Goal: Information Seeking & Learning: Learn about a topic

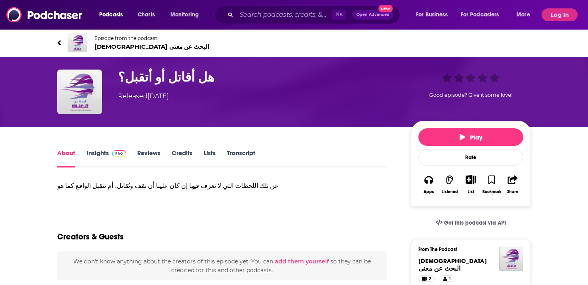
scroll to position [22, 0]
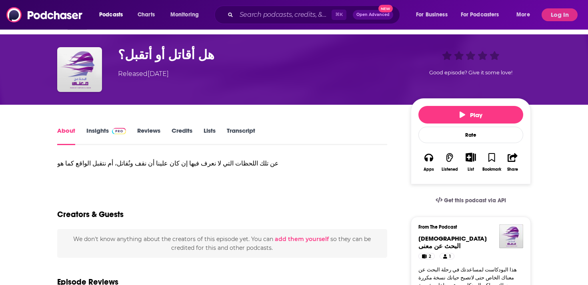
click at [98, 135] on link "Insights" at bounding box center [106, 136] width 40 height 18
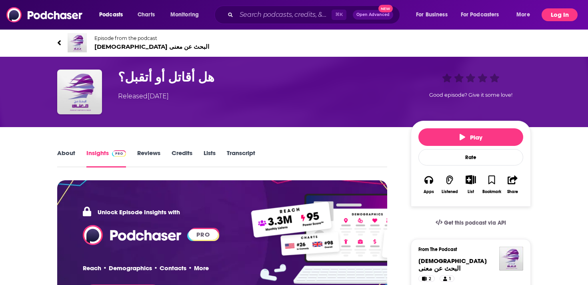
click at [574, 10] on button "Log In" at bounding box center [559, 14] width 36 height 13
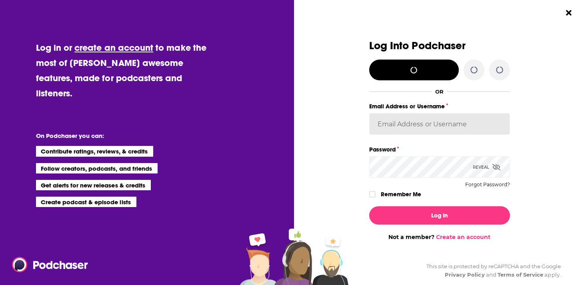
type input "AdelNBM"
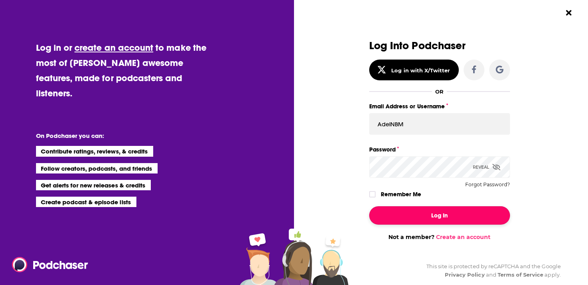
click at [427, 217] on button "Log In" at bounding box center [439, 215] width 141 height 18
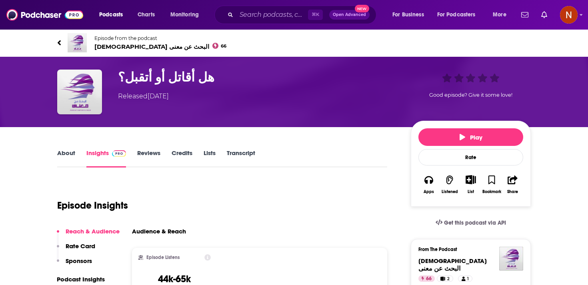
click at [144, 48] on span "[DEMOGRAPHIC_DATA] البحث عن معنى 66" at bounding box center [160, 47] width 132 height 8
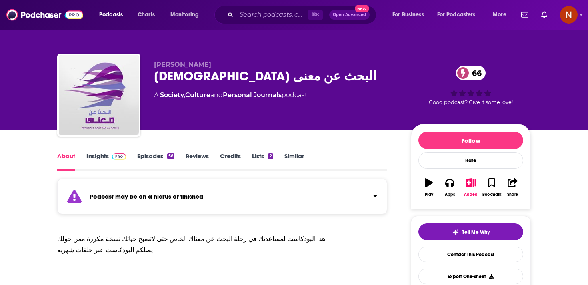
click at [164, 191] on div "Podcast may be on a hiatus or finished" at bounding box center [222, 197] width 330 height 36
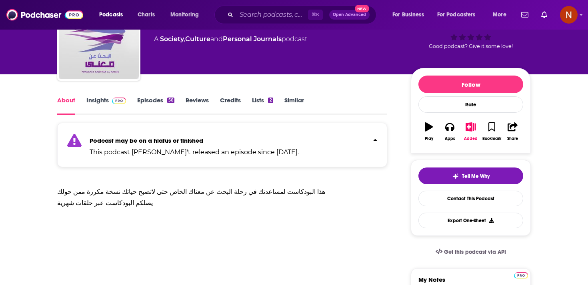
scroll to position [56, 0]
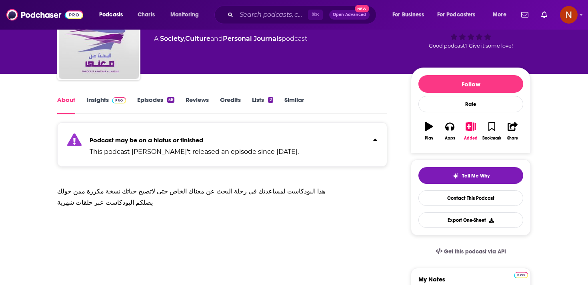
click at [157, 108] on link "Episodes 56" at bounding box center [155, 105] width 37 height 18
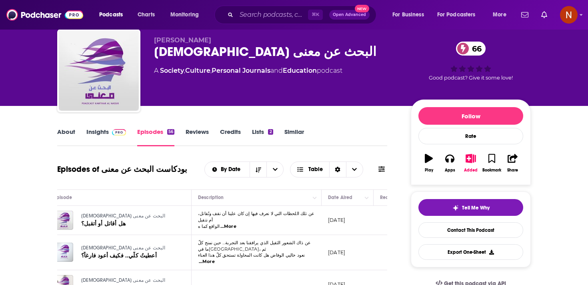
scroll to position [18, 0]
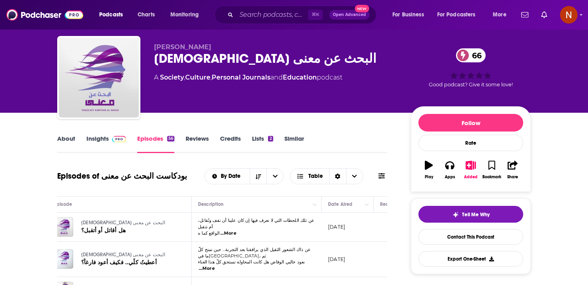
click at [95, 137] on link "Insights" at bounding box center [106, 144] width 40 height 18
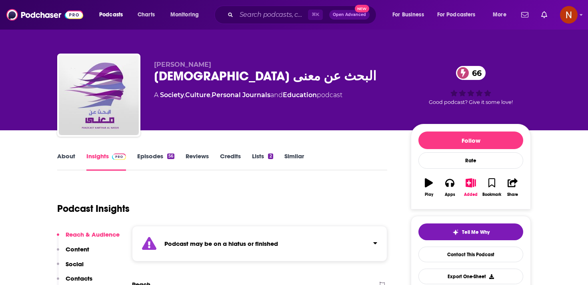
click at [189, 75] on div "[DEMOGRAPHIC_DATA] البحث عن معنى 66" at bounding box center [276, 76] width 244 height 16
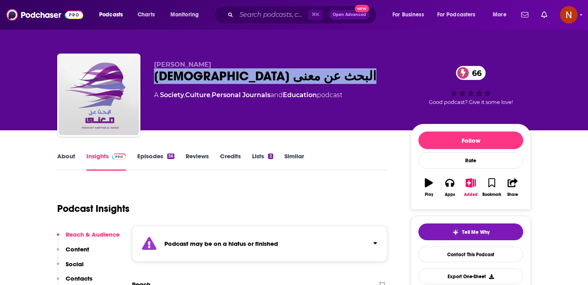
click at [189, 75] on div "[DEMOGRAPHIC_DATA] البحث عن معنى 66" at bounding box center [276, 76] width 244 height 16
copy div "[DEMOGRAPHIC_DATA] البحث عن معنى 66"
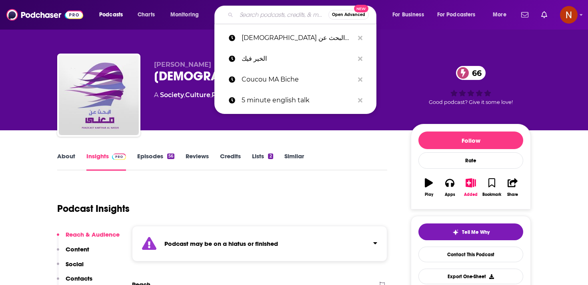
click at [271, 20] on input "Search podcasts, credits, & more..." at bounding box center [282, 14] width 92 height 13
paste input "ده واقع ولا عبث؟"
type input "ده واقع ولا عبث؟"
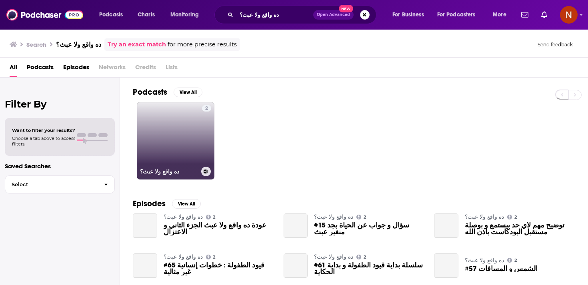
click at [193, 147] on link "2 ده واقع ولا عبث؟" at bounding box center [176, 141] width 78 height 78
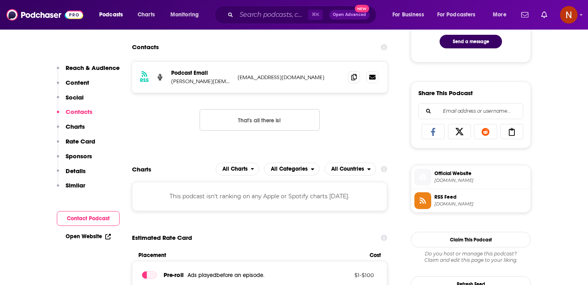
scroll to position [461, 0]
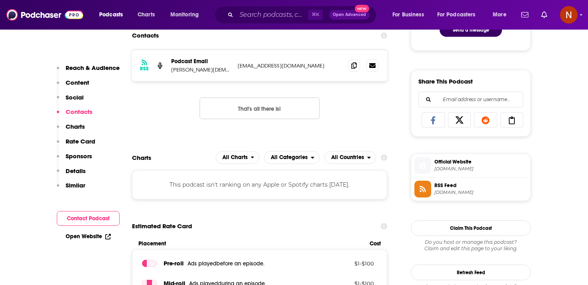
click at [440, 194] on span "[DOMAIN_NAME]" at bounding box center [480, 192] width 93 height 6
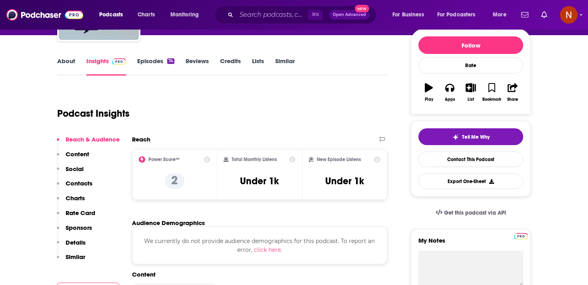
scroll to position [78, 0]
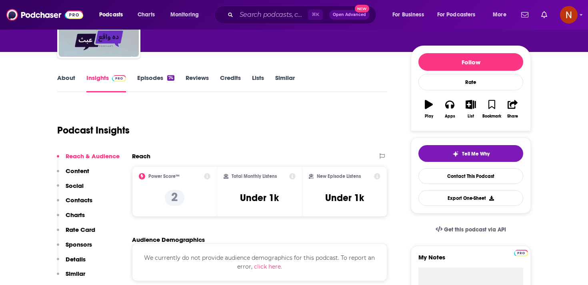
click at [153, 76] on link "Episodes 74" at bounding box center [155, 83] width 37 height 18
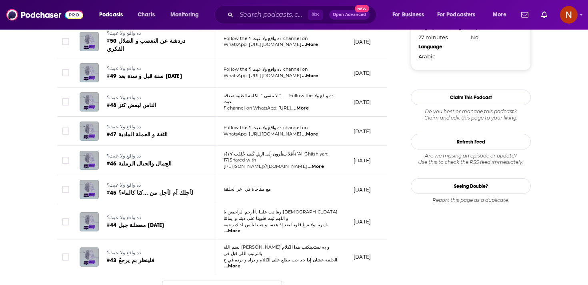
scroll to position [764, 0]
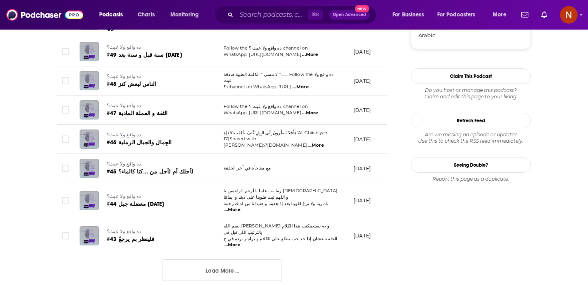
click at [241, 259] on button "Load More ..." at bounding box center [222, 270] width 120 height 22
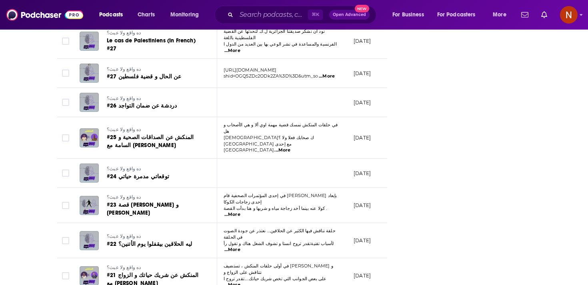
scroll to position [1477, 0]
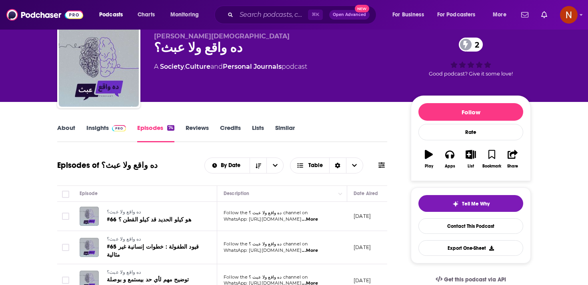
scroll to position [0, 0]
